Goal: Transaction & Acquisition: Purchase product/service

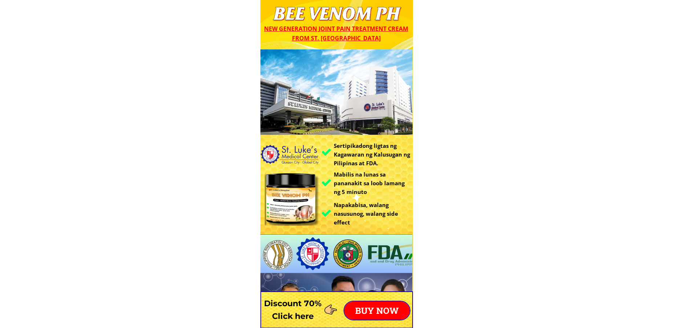
click at [369, 309] on p "BUY NOW" at bounding box center [376, 310] width 65 height 18
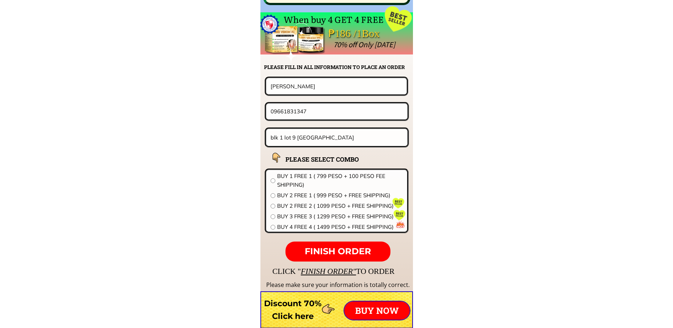
scroll to position [5699, 0]
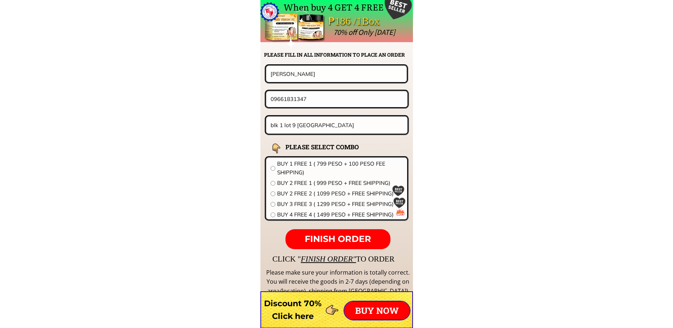
drag, startPoint x: 325, startPoint y: 73, endPoint x: 221, endPoint y: 76, distance: 104.3
paste input "[PERSON_NAME]"
type input "[PERSON_NAME]"
drag, startPoint x: 309, startPoint y: 96, endPoint x: 222, endPoint y: 98, distance: 87.9
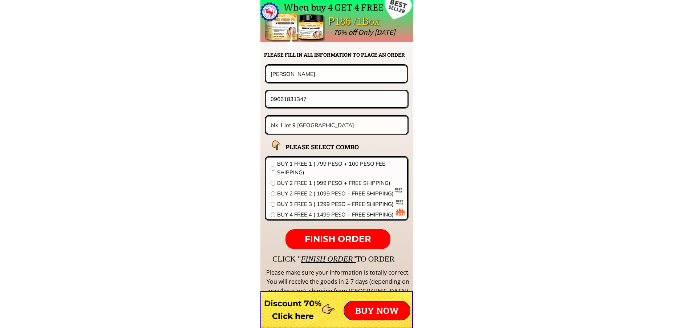
paste input "74603104"
type input "09674603104"
click at [309, 127] on input "blk 1 lot 9 [GEOGRAPHIC_DATA]" at bounding box center [337, 125] width 137 height 17
paste input "Lt 1block4St Mabuhay Ph3Claster Series Marsmated Cabuyao L"
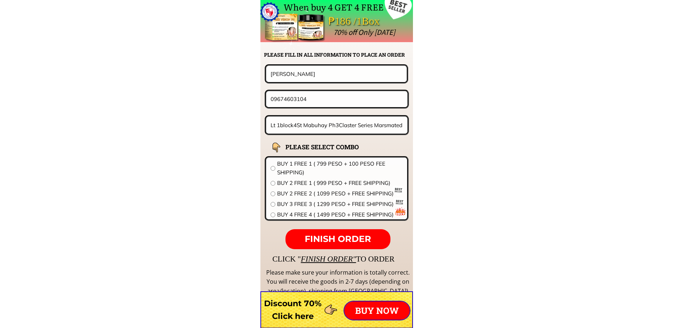
scroll to position [0, 44]
type input "Lt 1block4St Mabuhay Ph3Claster Series Marsmated [GEOGRAPHIC_DATA]"
click at [301, 195] on span "BUY 2 FREE 2 ( 1099 PESO + FREE SHIPPING)" at bounding box center [340, 193] width 126 height 9
radio input "true"
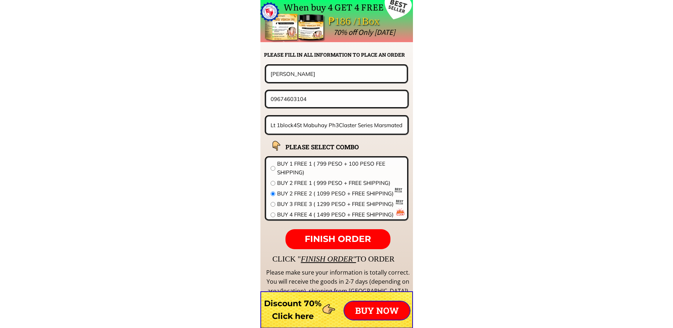
click at [332, 239] on span "FINISH ORDER" at bounding box center [338, 239] width 66 height 11
